Goal: Understand process/instructions: Learn how to perform a task or action

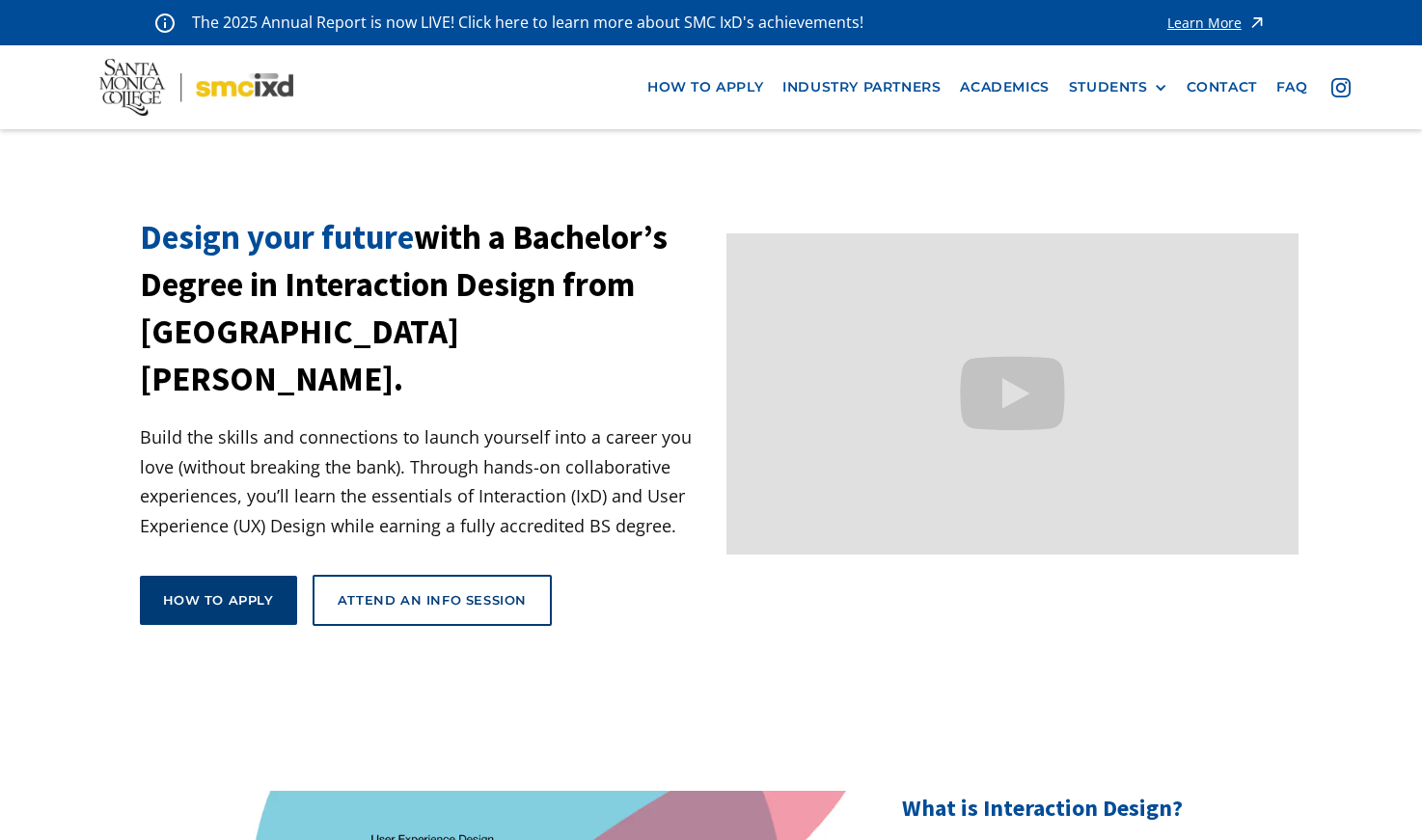
click at [196, 592] on div "How to apply" at bounding box center [218, 600] width 111 height 17
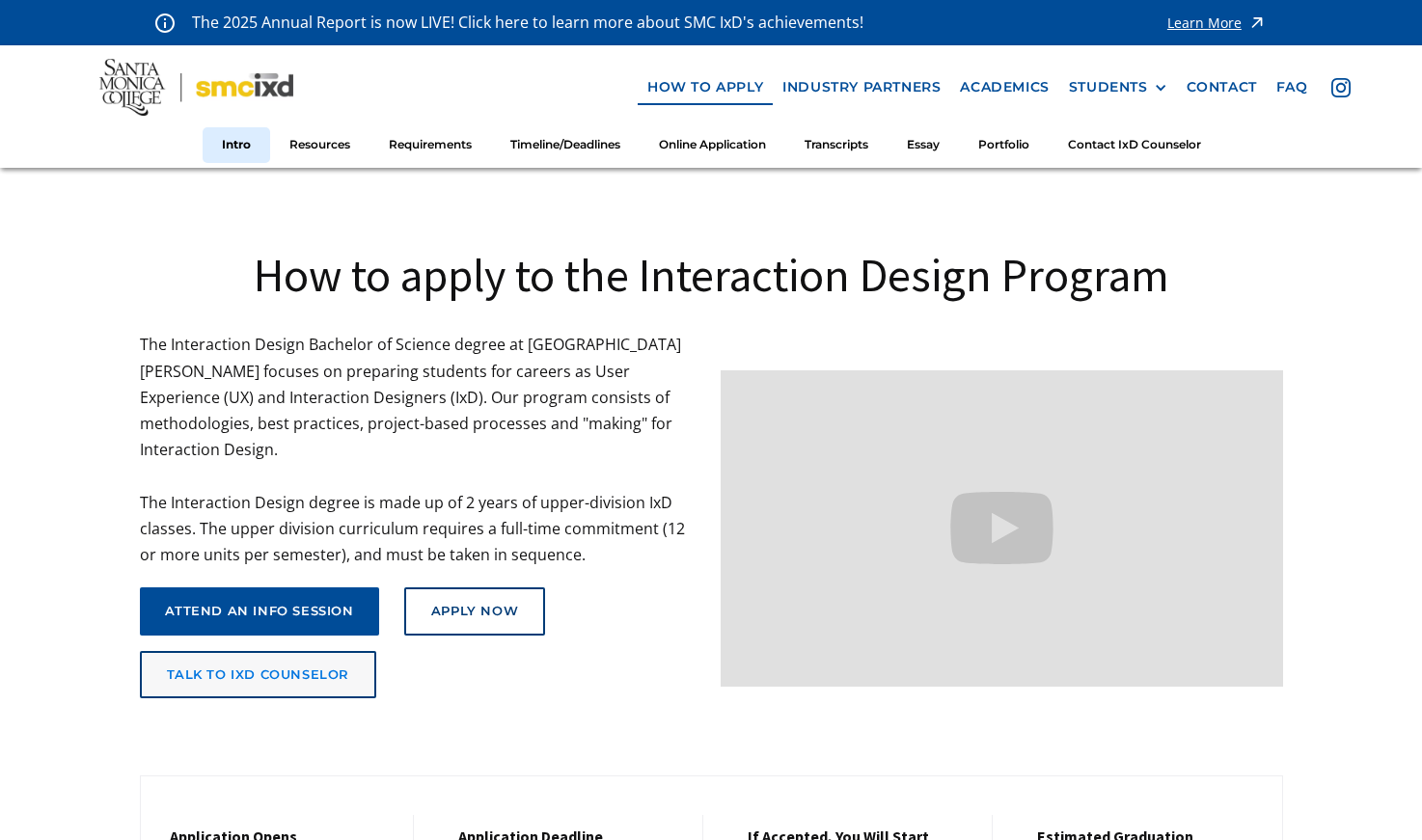
click at [314, 657] on link "talk to ixd counselor" at bounding box center [258, 675] width 237 height 48
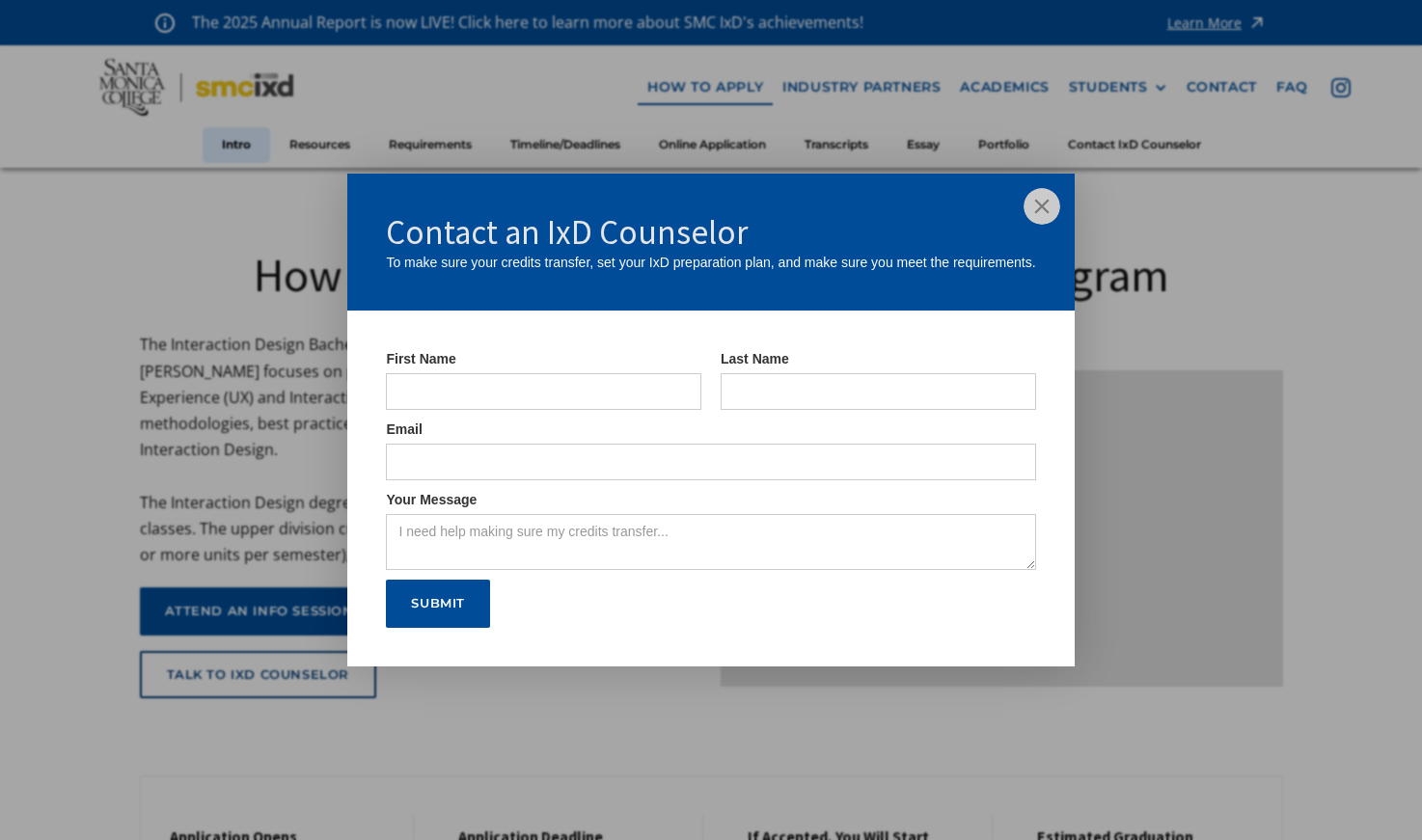
click at [1043, 214] on img at bounding box center [1042, 206] width 37 height 37
